Goal: Transaction & Acquisition: Download file/media

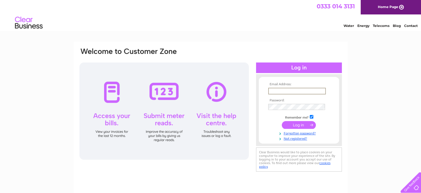
click at [291, 88] on input "text" at bounding box center [297, 91] width 58 height 7
type input "lrx@live.co.uk"
click at [299, 125] on input "submit" at bounding box center [299, 125] width 34 height 8
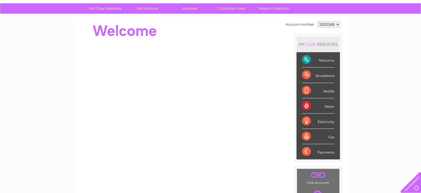
scroll to position [40, 0]
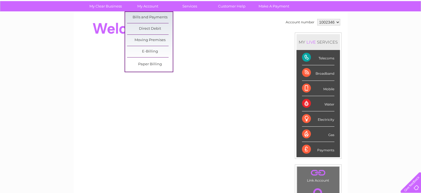
click at [155, 19] on link "Bills and Payments" at bounding box center [150, 17] width 46 height 11
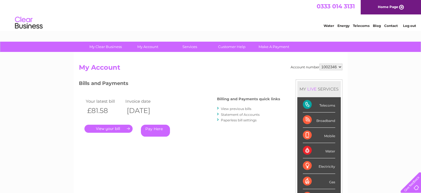
click at [127, 127] on link "." at bounding box center [109, 128] width 48 height 8
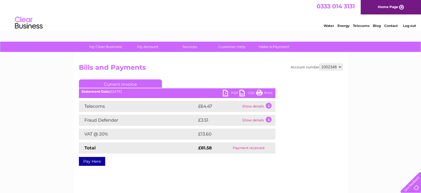
click at [227, 92] on link "PDF" at bounding box center [231, 93] width 17 height 8
